Goal: Task Accomplishment & Management: Use online tool/utility

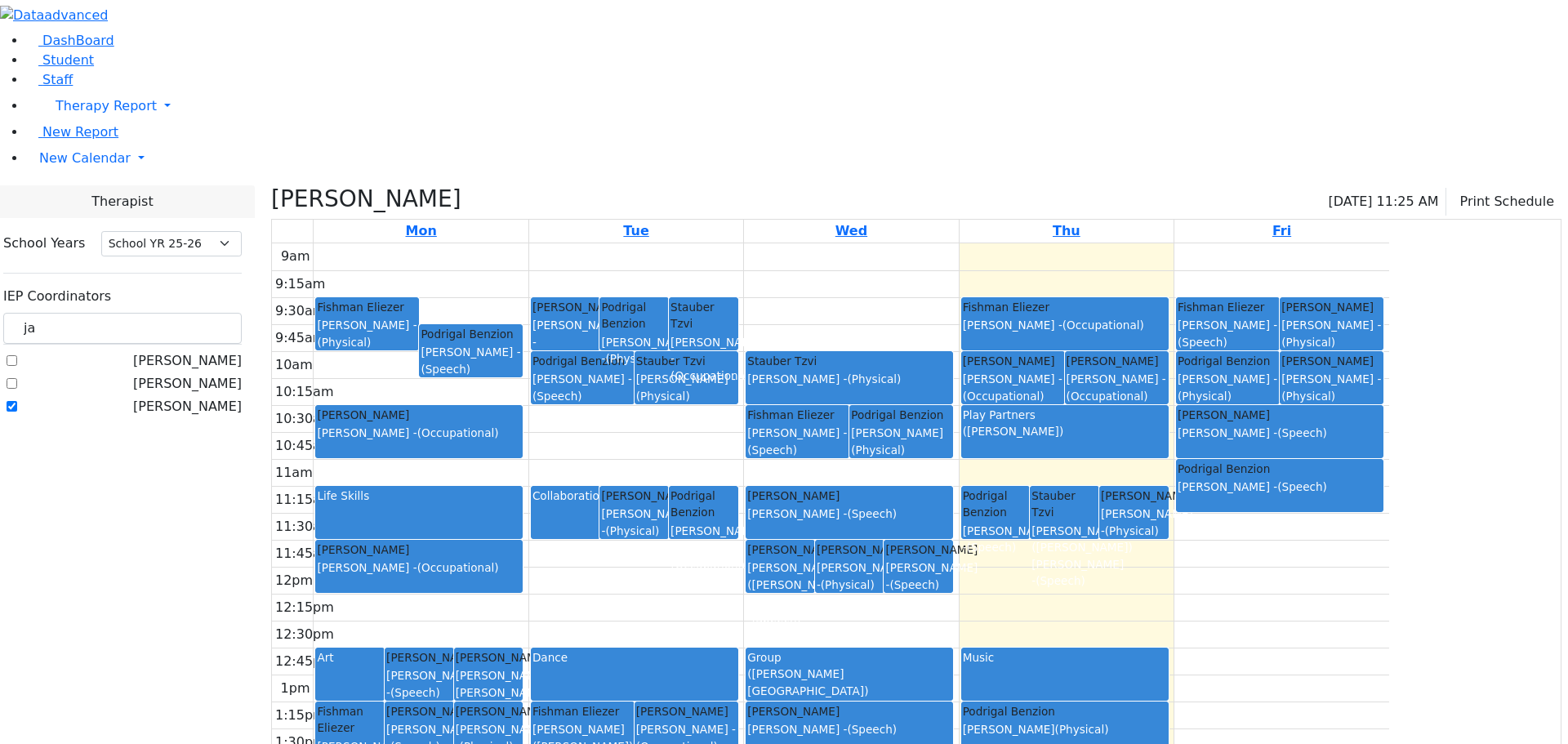
select select "212"
click at [60, 68] on span "Student" at bounding box center [68, 59] width 51 height 16
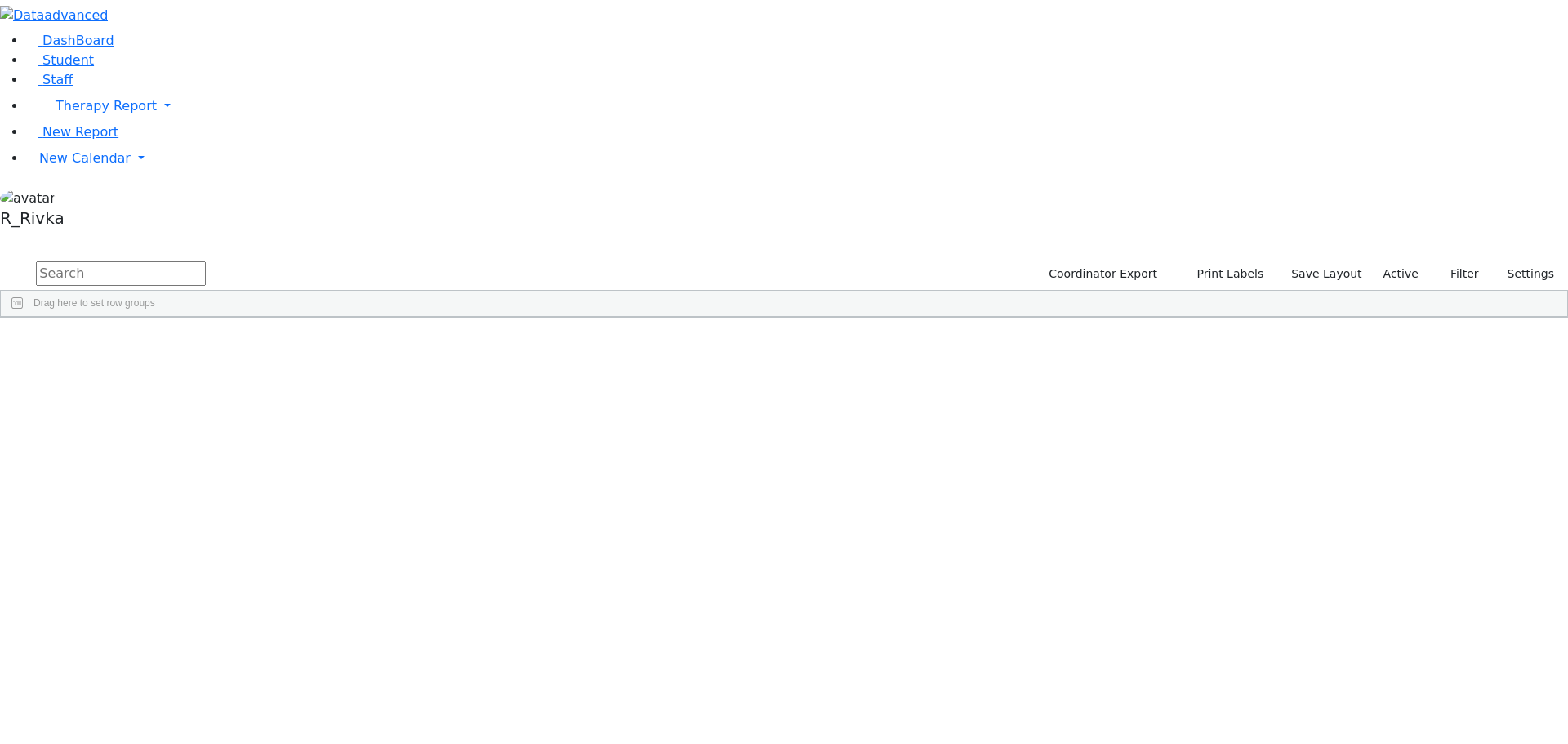
click at [206, 261] on input "text" at bounding box center [121, 273] width 170 height 24
type input "yis ros"
click at [208, 389] on div "Rosenberg" at bounding box center [157, 400] width 103 height 23
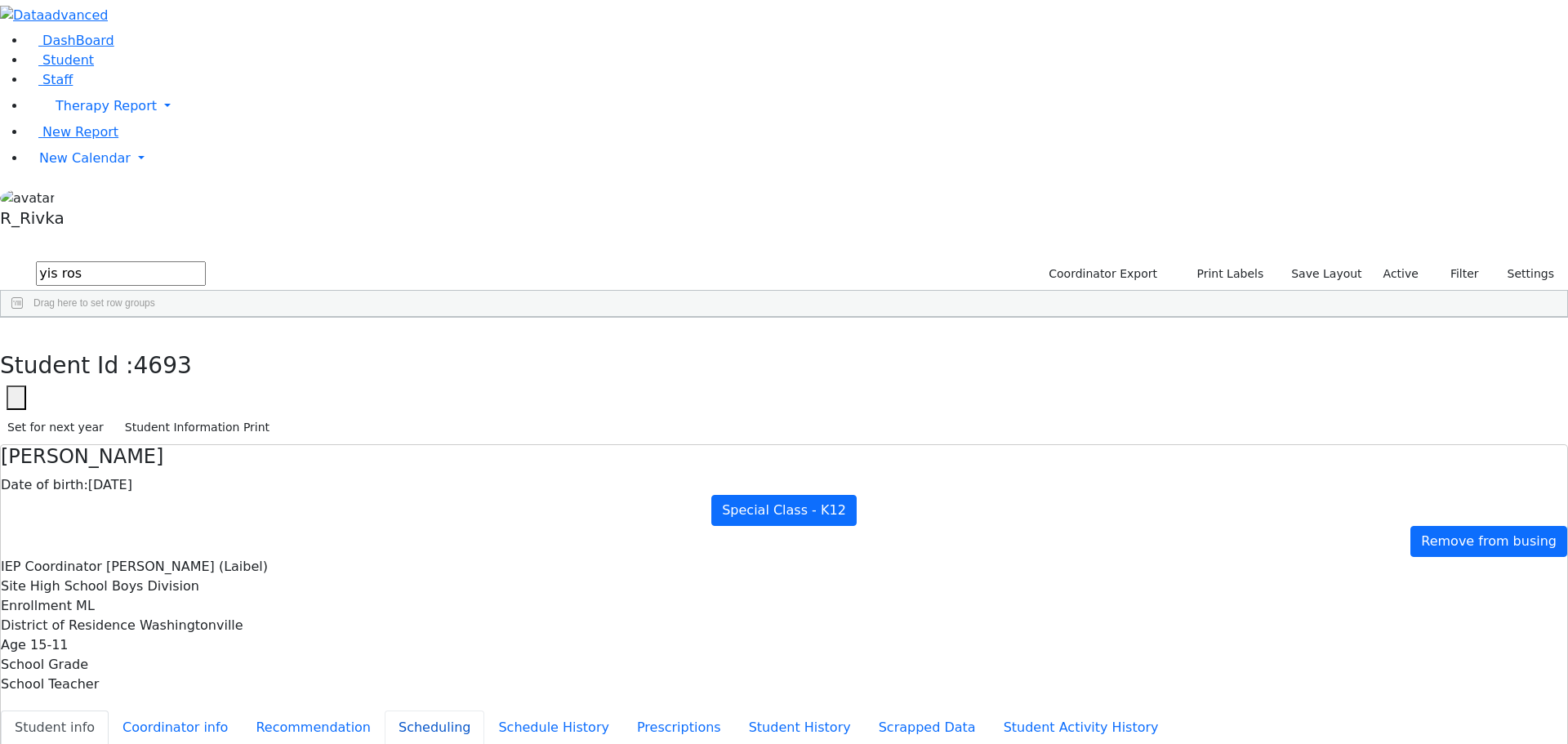
click at [387, 711] on button "Scheduling" at bounding box center [434, 727] width 100 height 34
click at [85, 166] on span "New Calendar" at bounding box center [85, 158] width 91 height 16
click at [71, 198] on span "Calendar" at bounding box center [64, 191] width 59 height 16
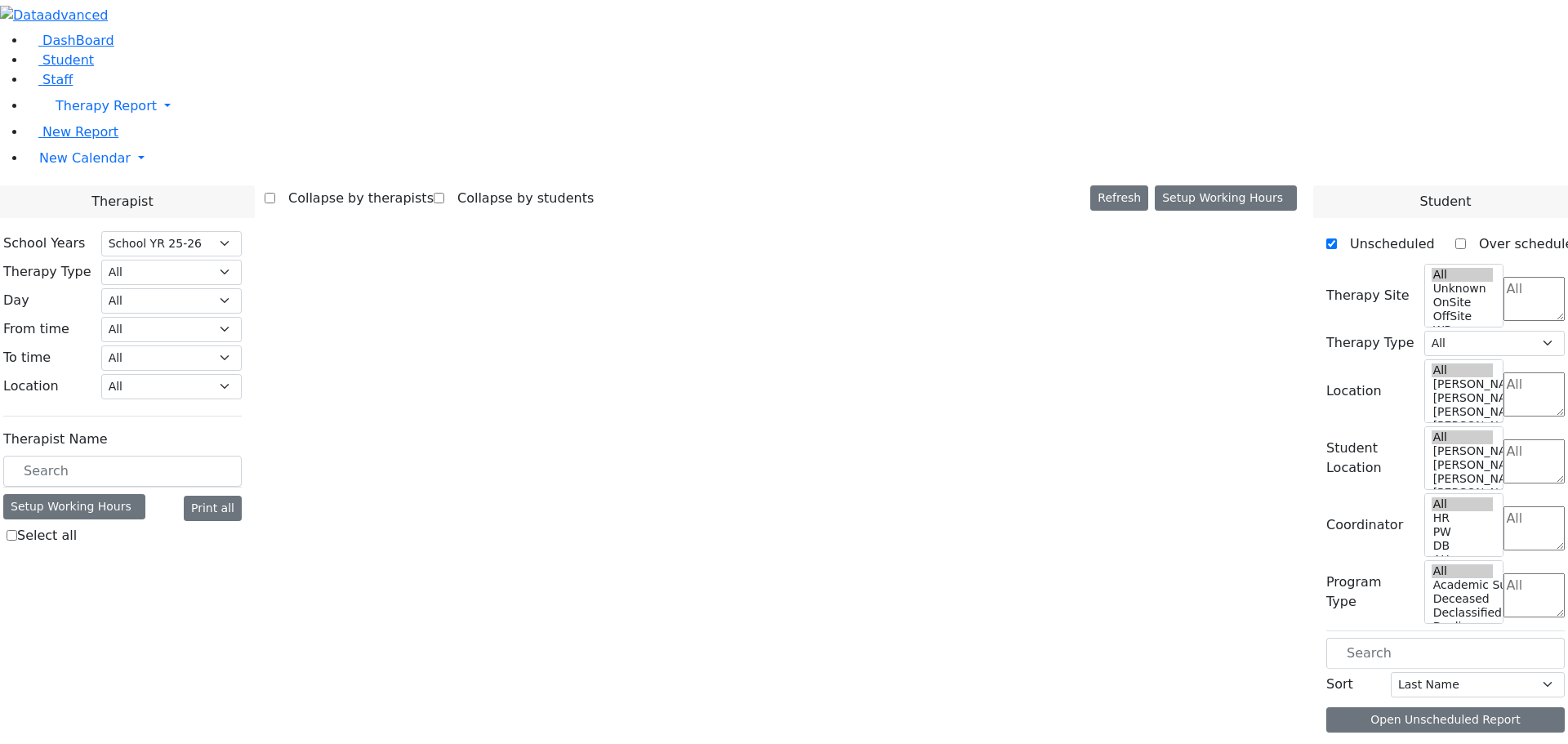
select select "212"
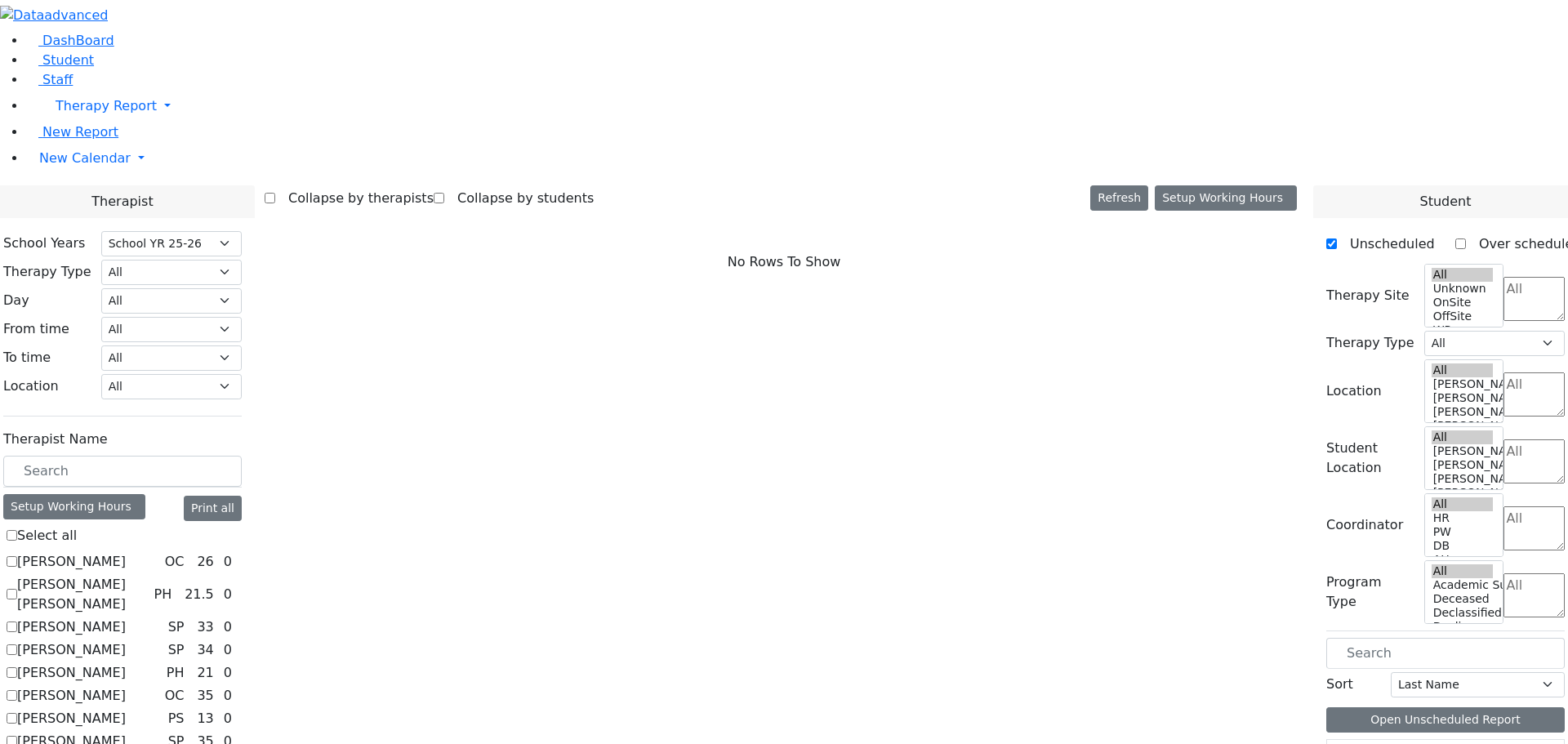
scroll to position [1521, 0]
checkbox input "true"
select select "1"
